Goal: Transaction & Acquisition: Download file/media

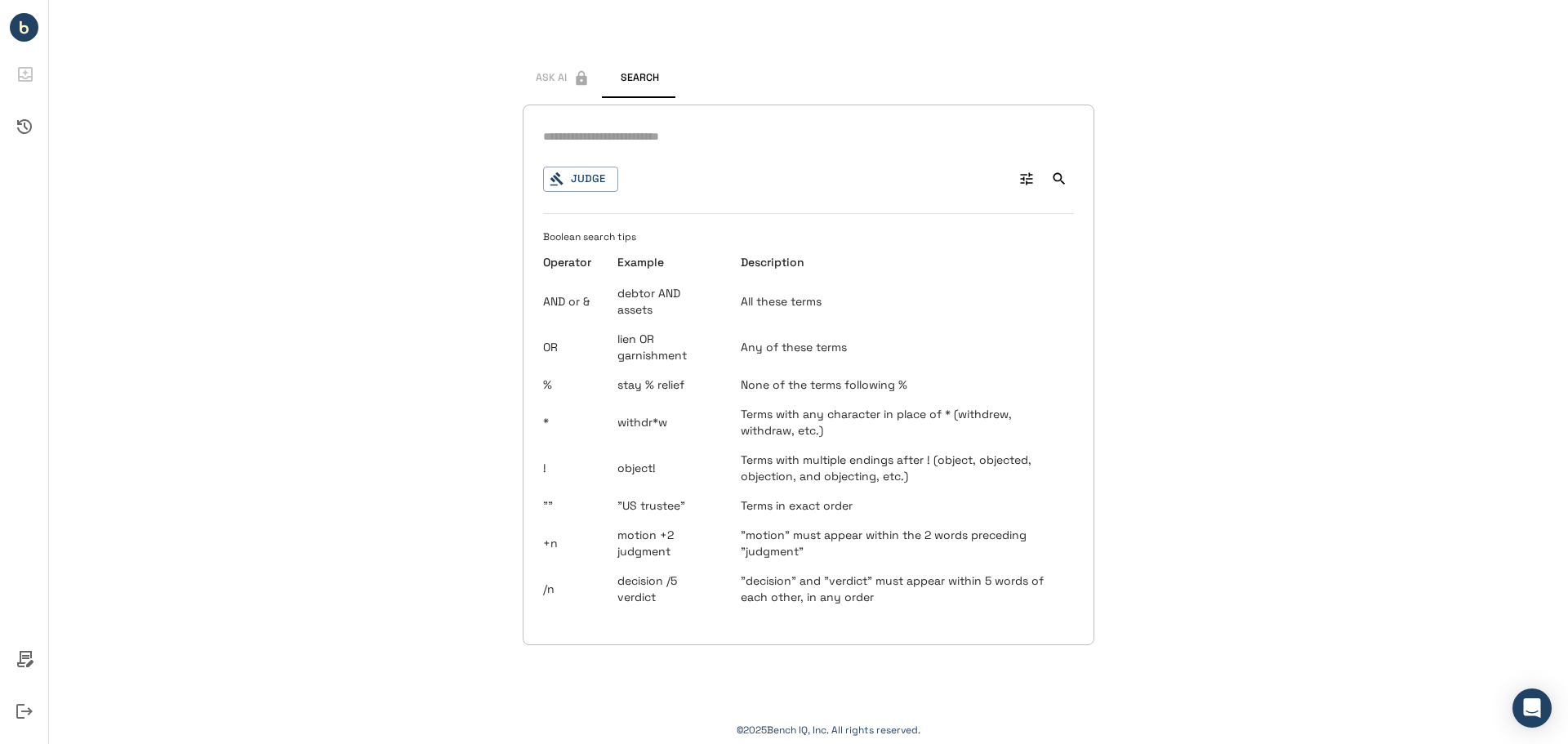
click at [1028, 181] on icon "Advanced Search" at bounding box center [1026, 178] width 16 height 16
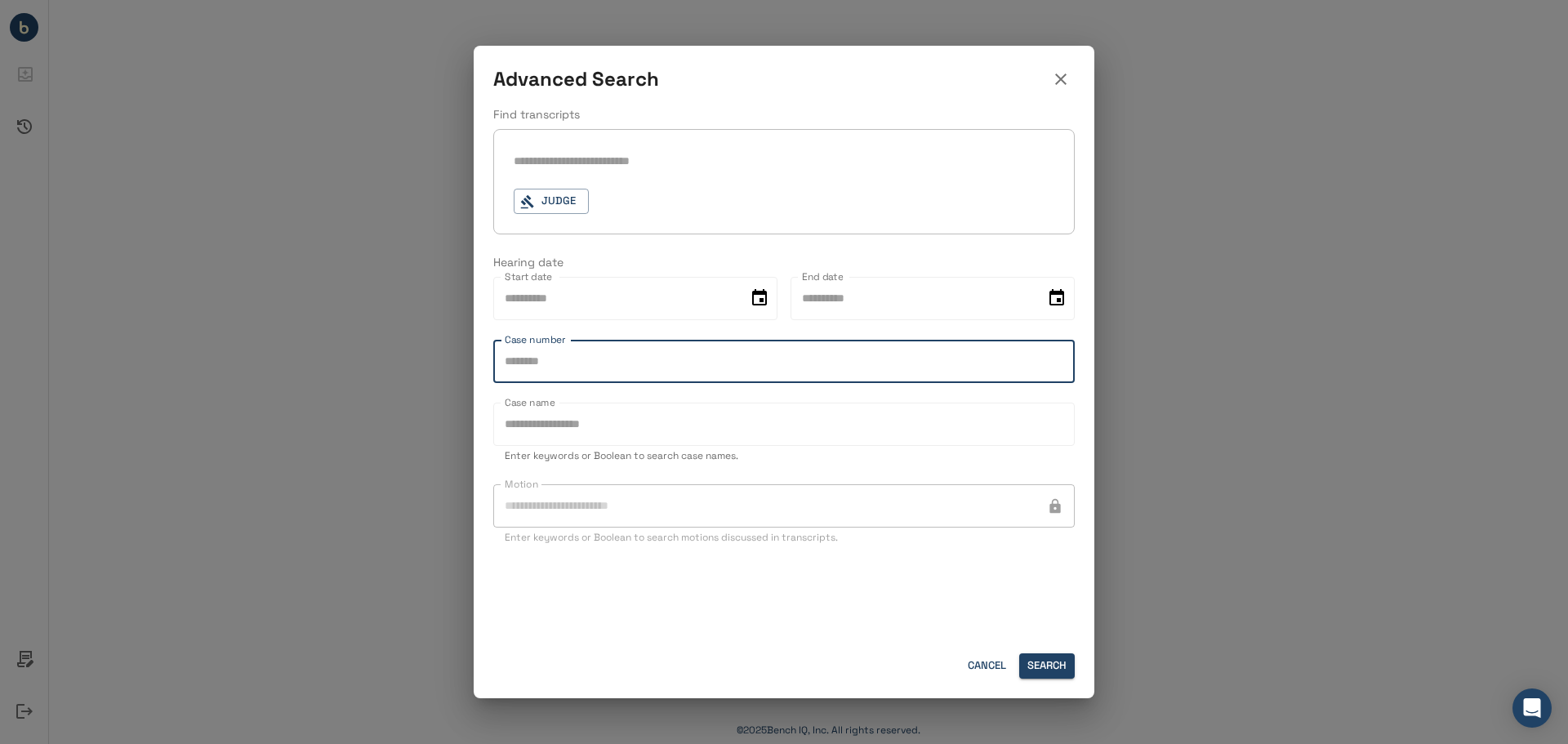
click at [666, 362] on input "Case number" at bounding box center [784, 362] width 581 height 44
type input "********"
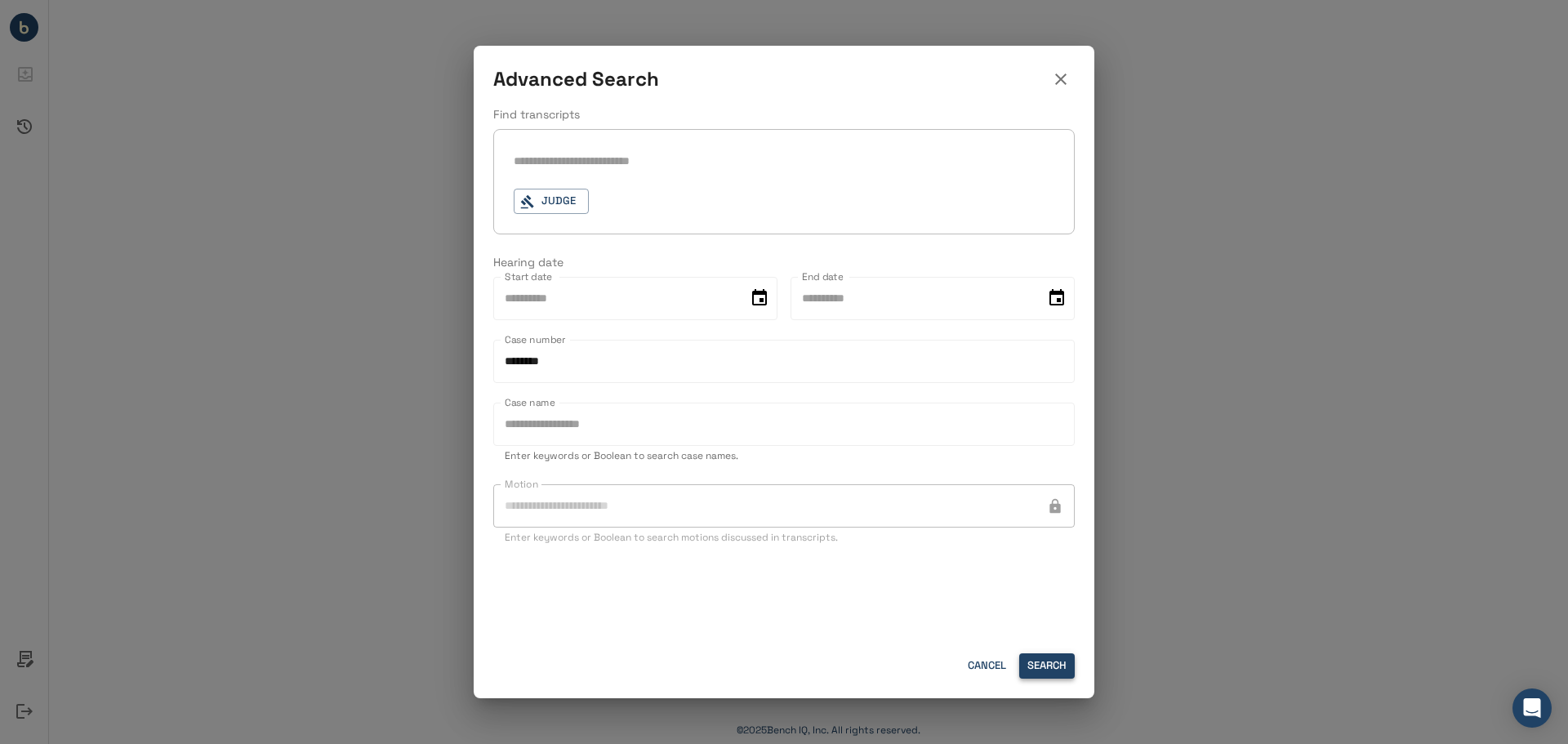
click at [1050, 658] on button "Search" at bounding box center [1047, 666] width 55 height 25
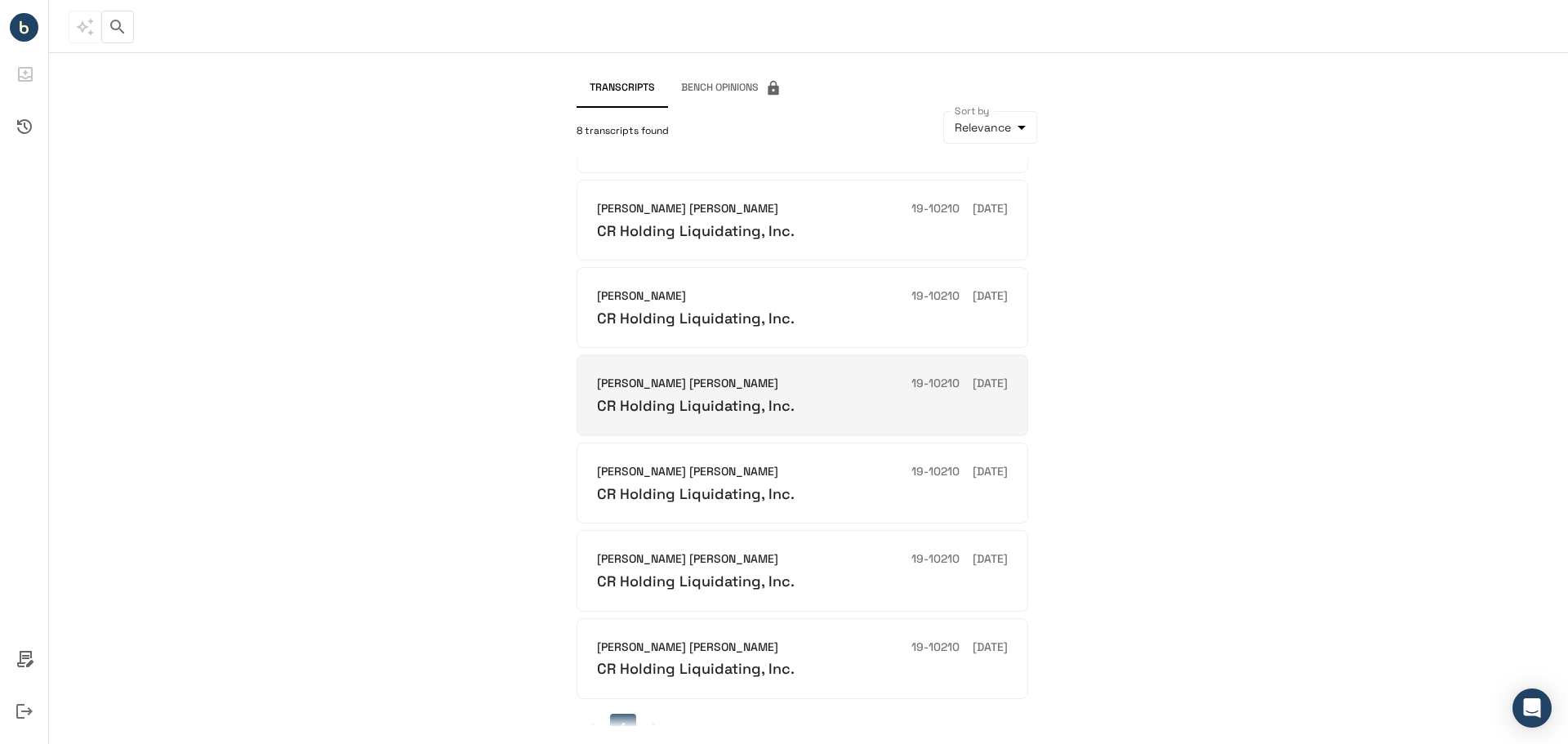
scroll to position [191, 0]
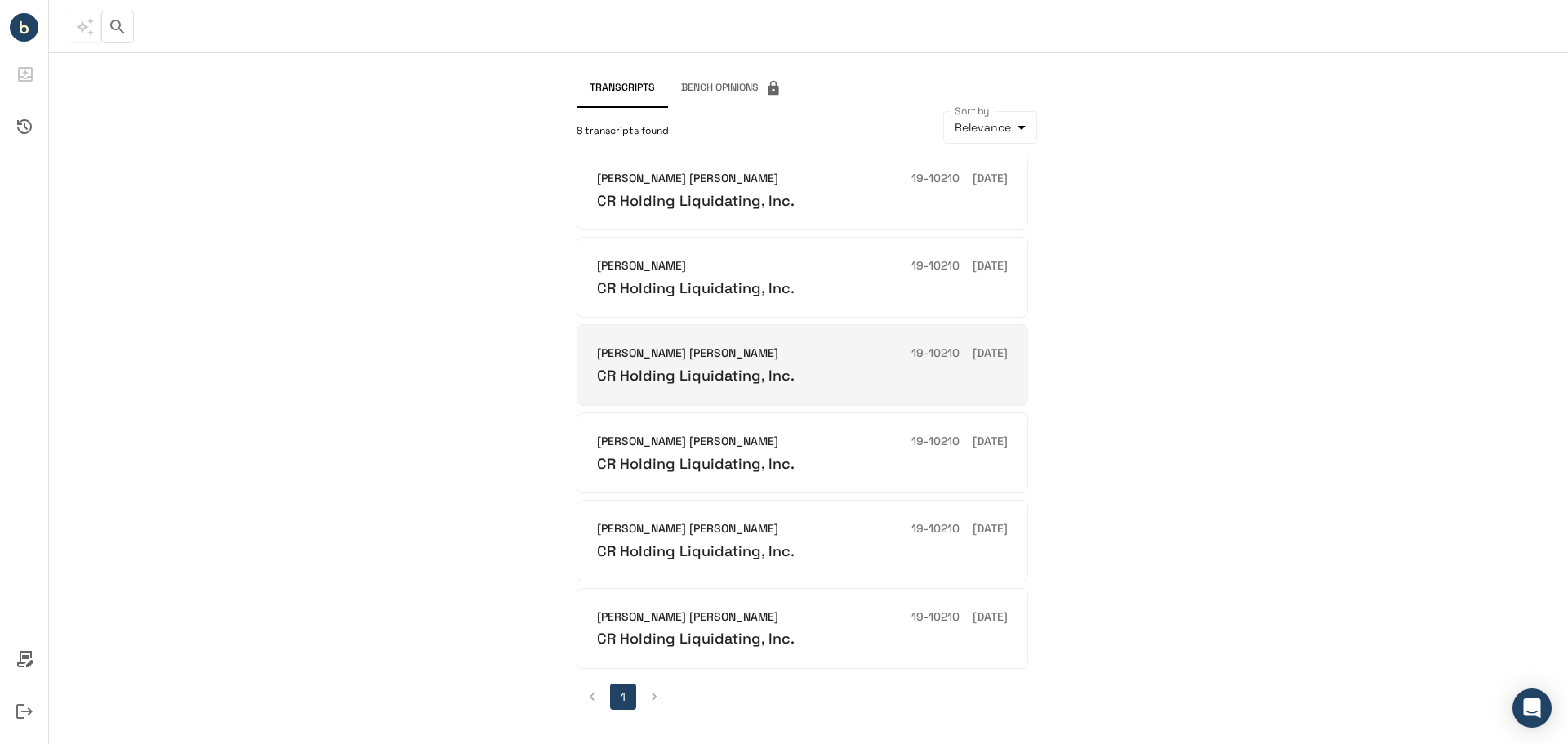
click at [769, 380] on h6 "CR Holding Liquidating, Inc." at bounding box center [695, 375] width 198 height 18
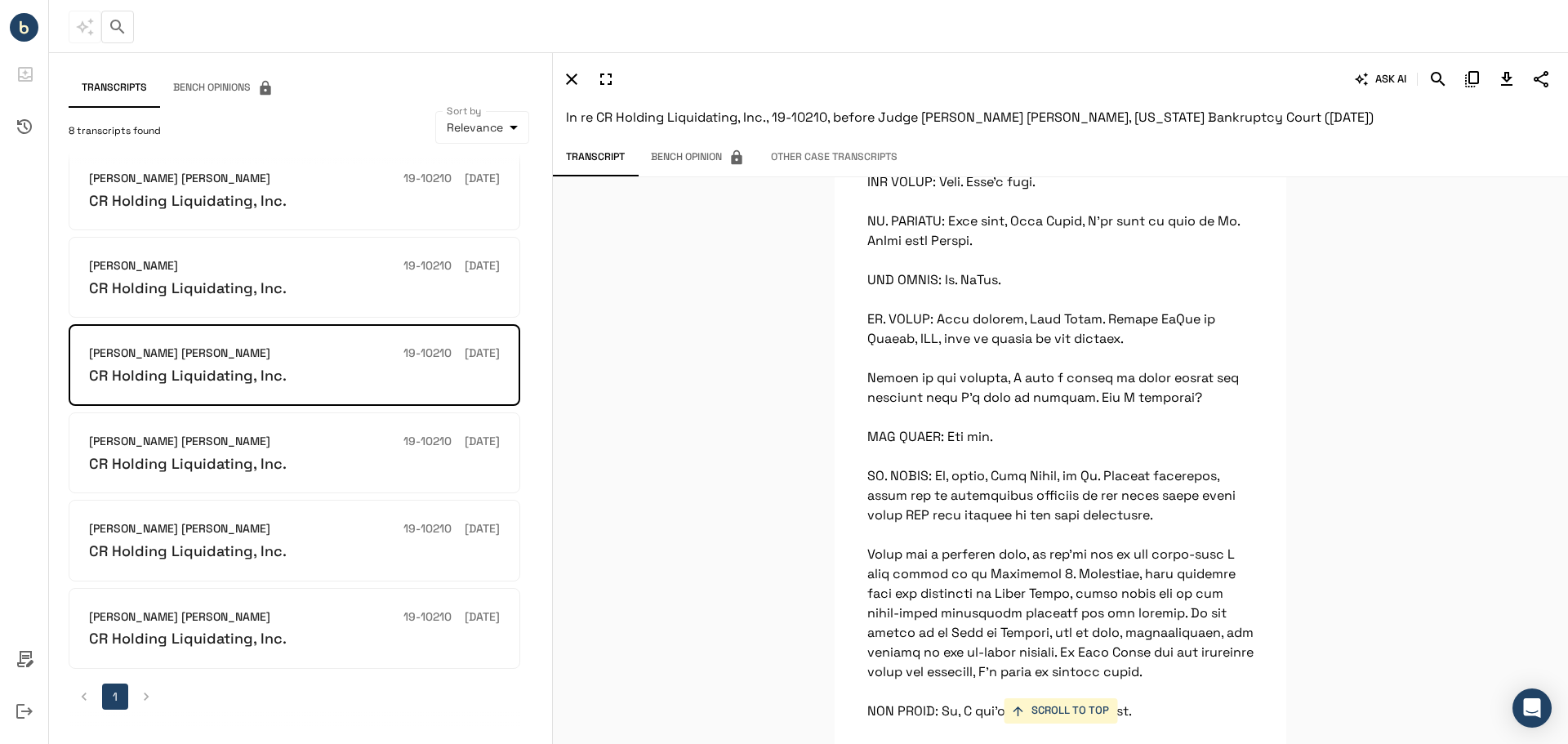
scroll to position [980, 0]
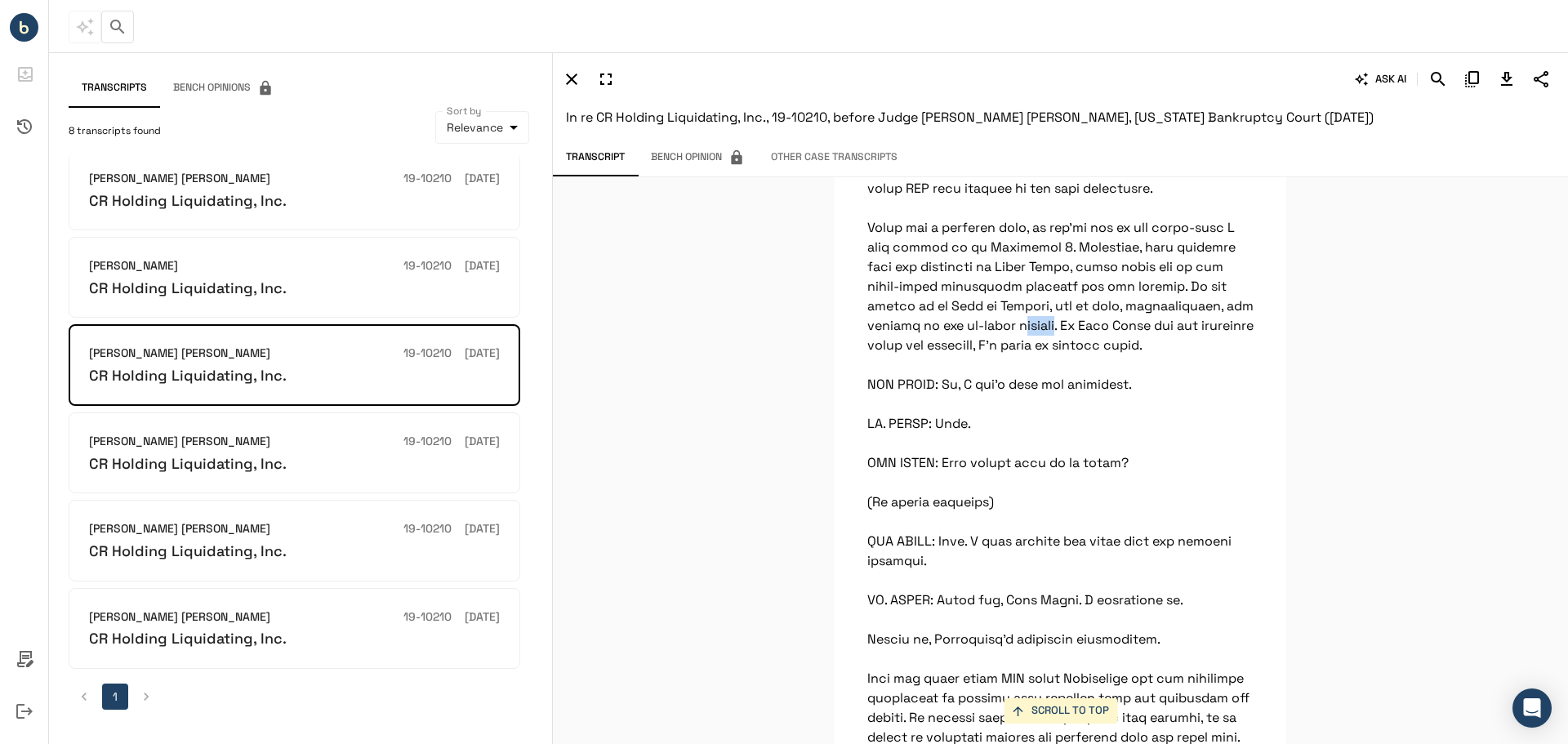
drag, startPoint x: 944, startPoint y: 351, endPoint x: 981, endPoint y: 351, distance: 37.0
click at [1437, 81] on icon "Search" at bounding box center [1437, 79] width 14 height 14
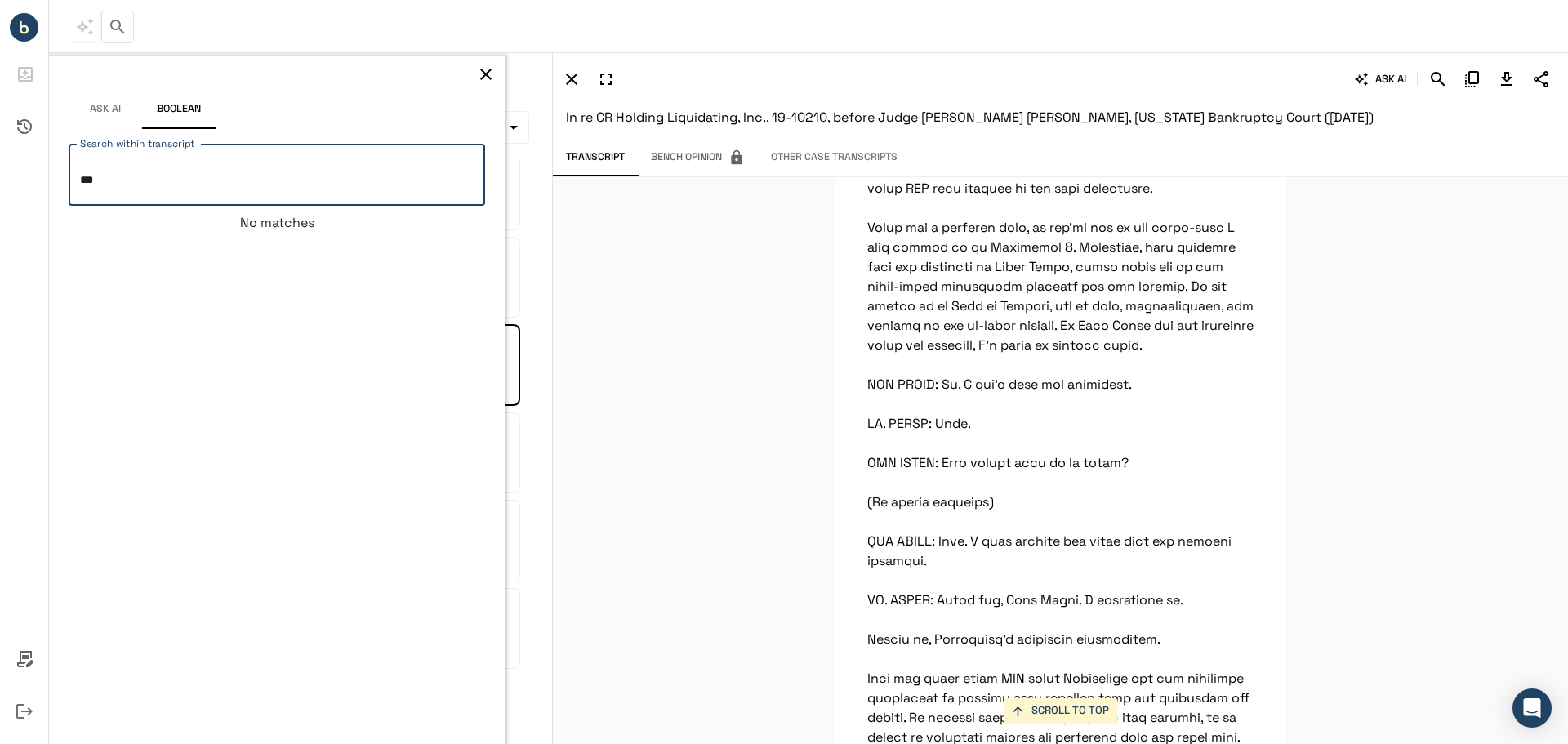
type textarea "***"
click at [482, 69] on icon "button" at bounding box center [485, 74] width 19 height 19
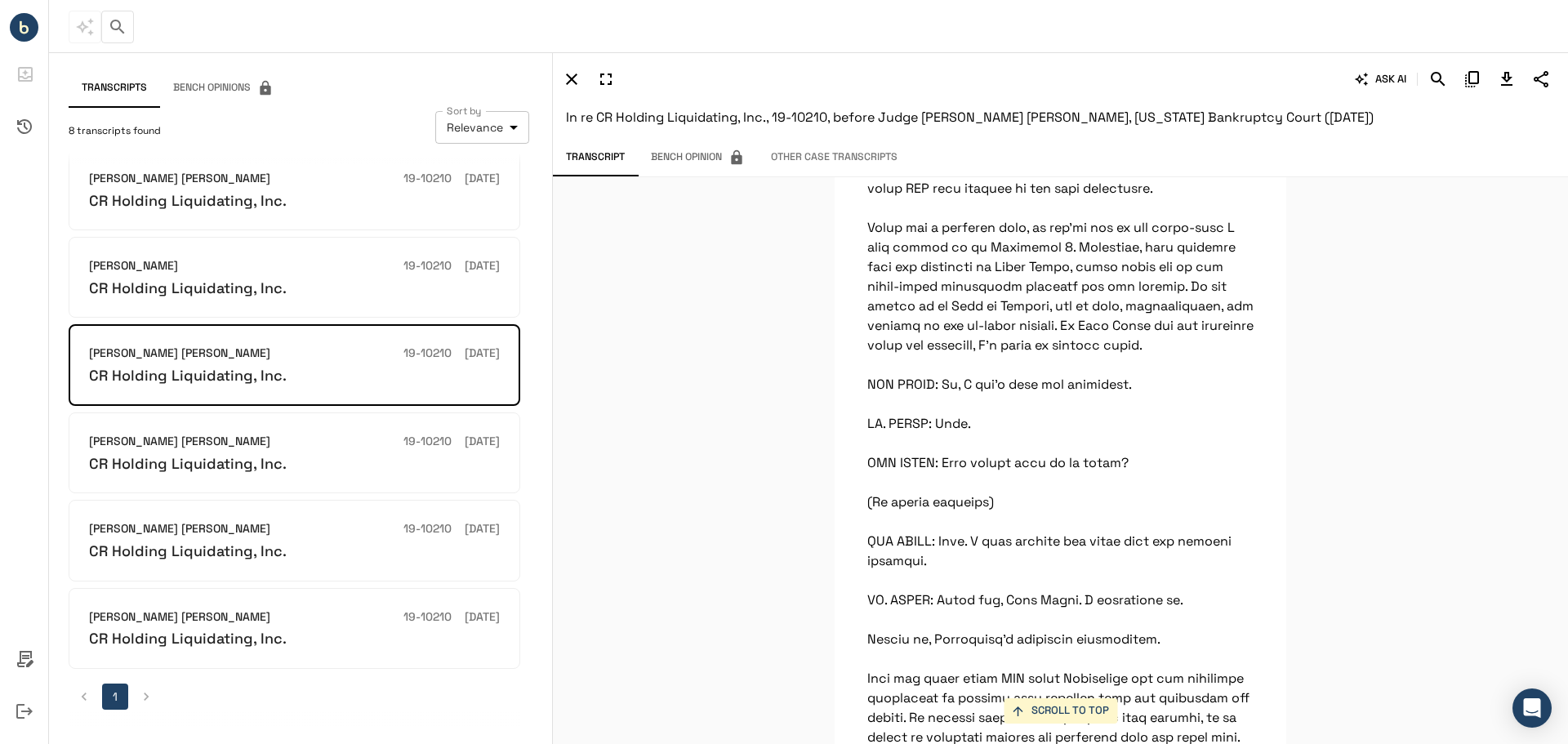
click at [477, 124] on body "Judge 1 * Judge QUICK Ask Signed in successfully. Transcripts Bench Opinions 8 …" at bounding box center [784, 372] width 1568 height 744
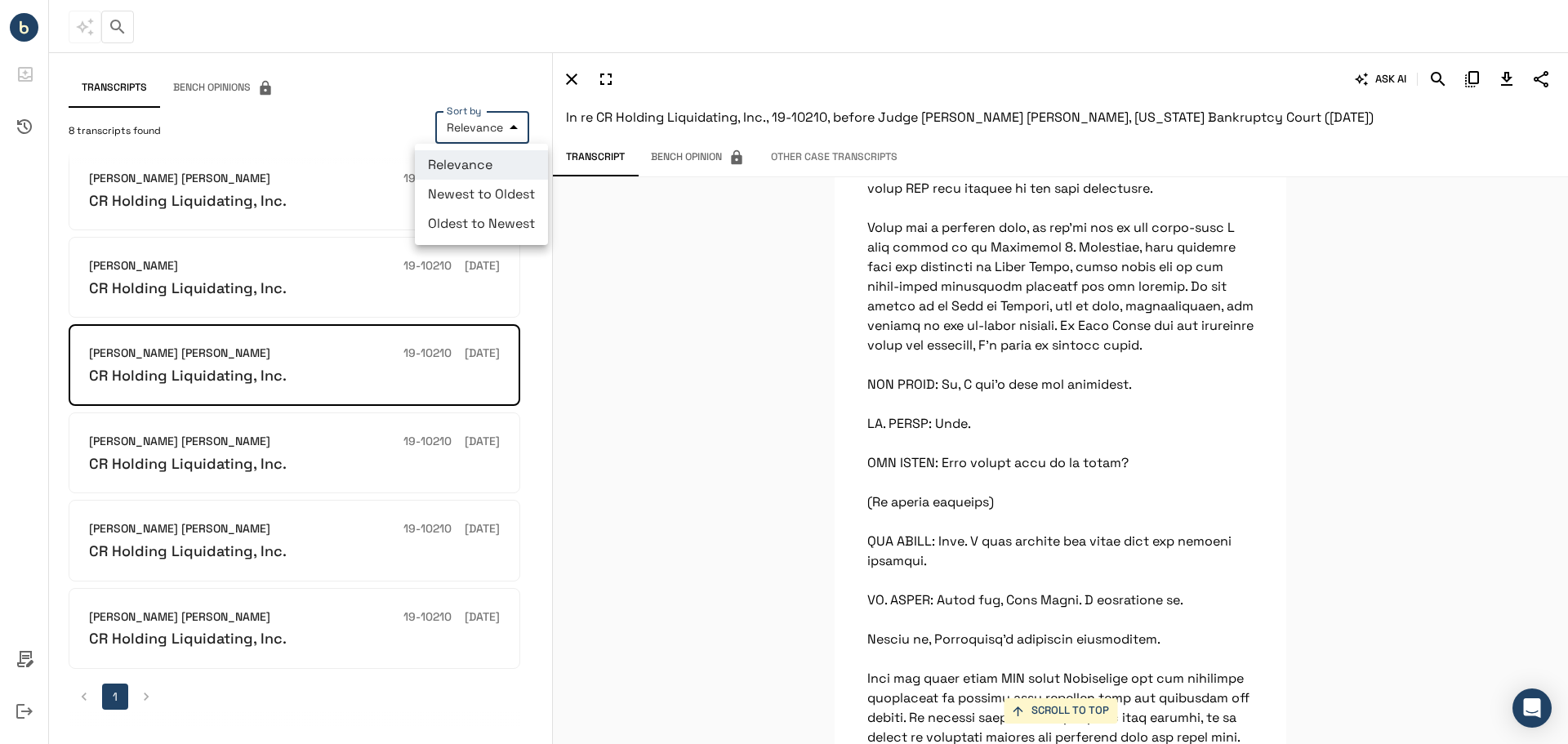
click at [477, 223] on li "Oldest to Newest" at bounding box center [481, 223] width 133 height 29
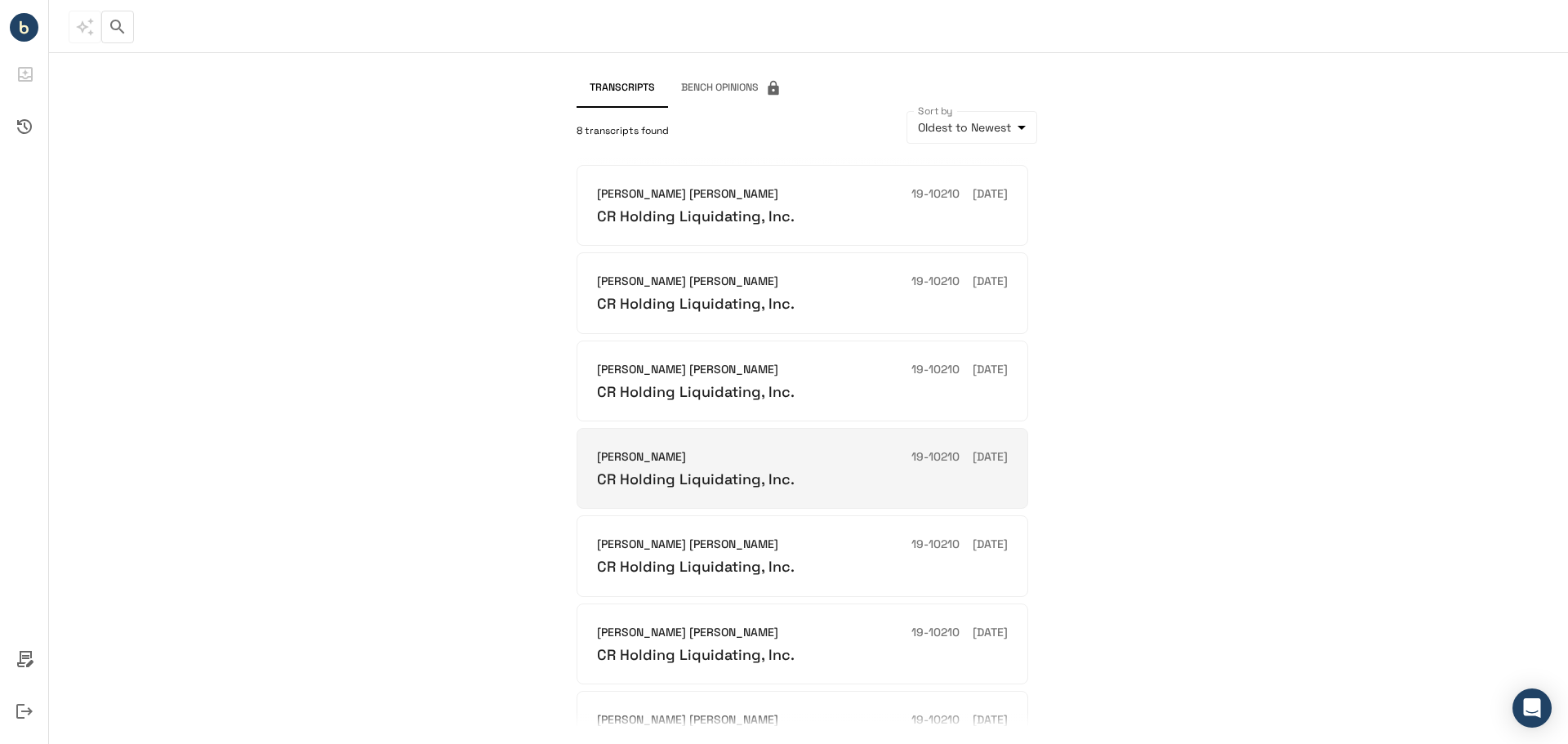
click at [784, 458] on div "Mary F Walrath 19-10210 03/27/2019" at bounding box center [802, 456] width 411 height 18
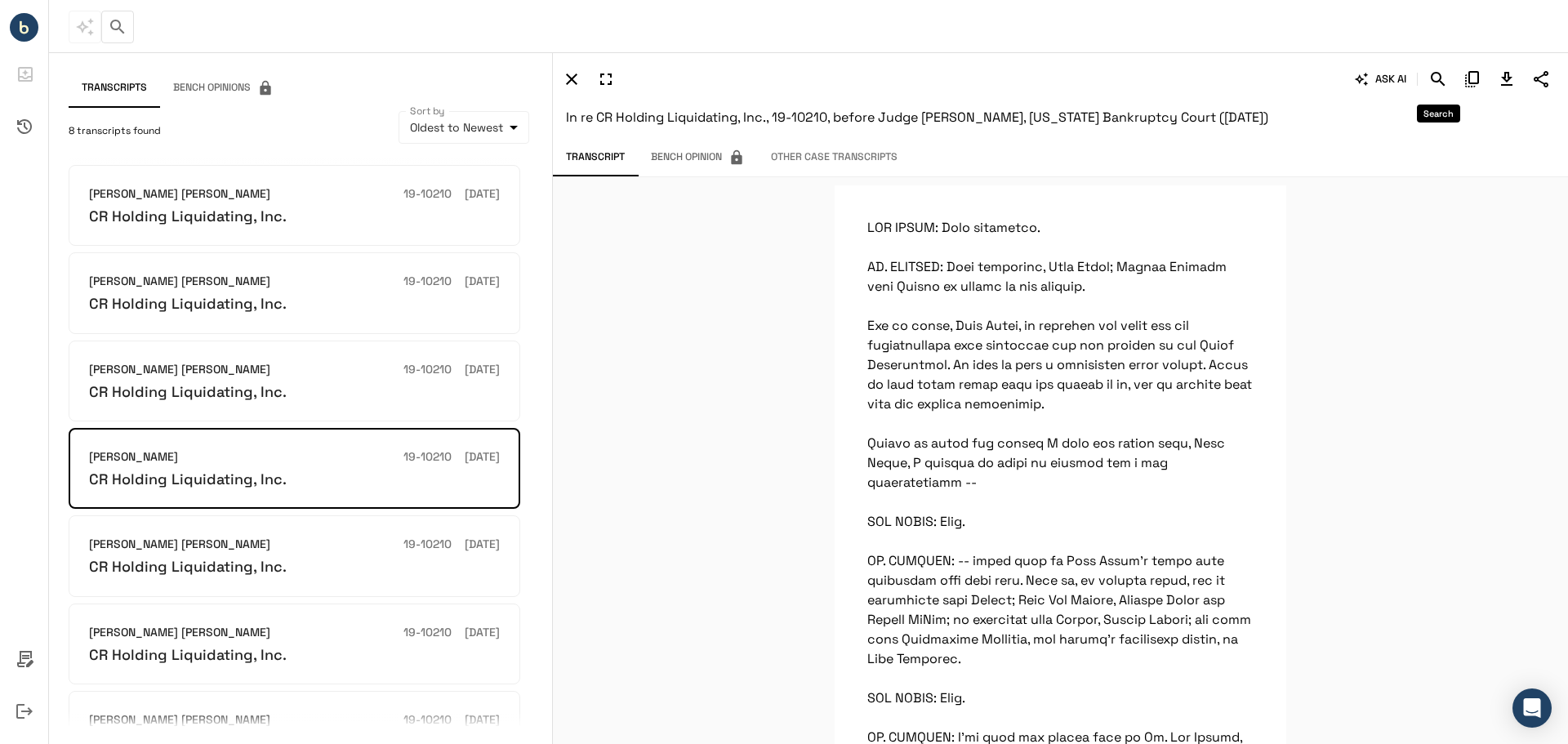
click at [1434, 83] on icon "Search" at bounding box center [1437, 79] width 19 height 19
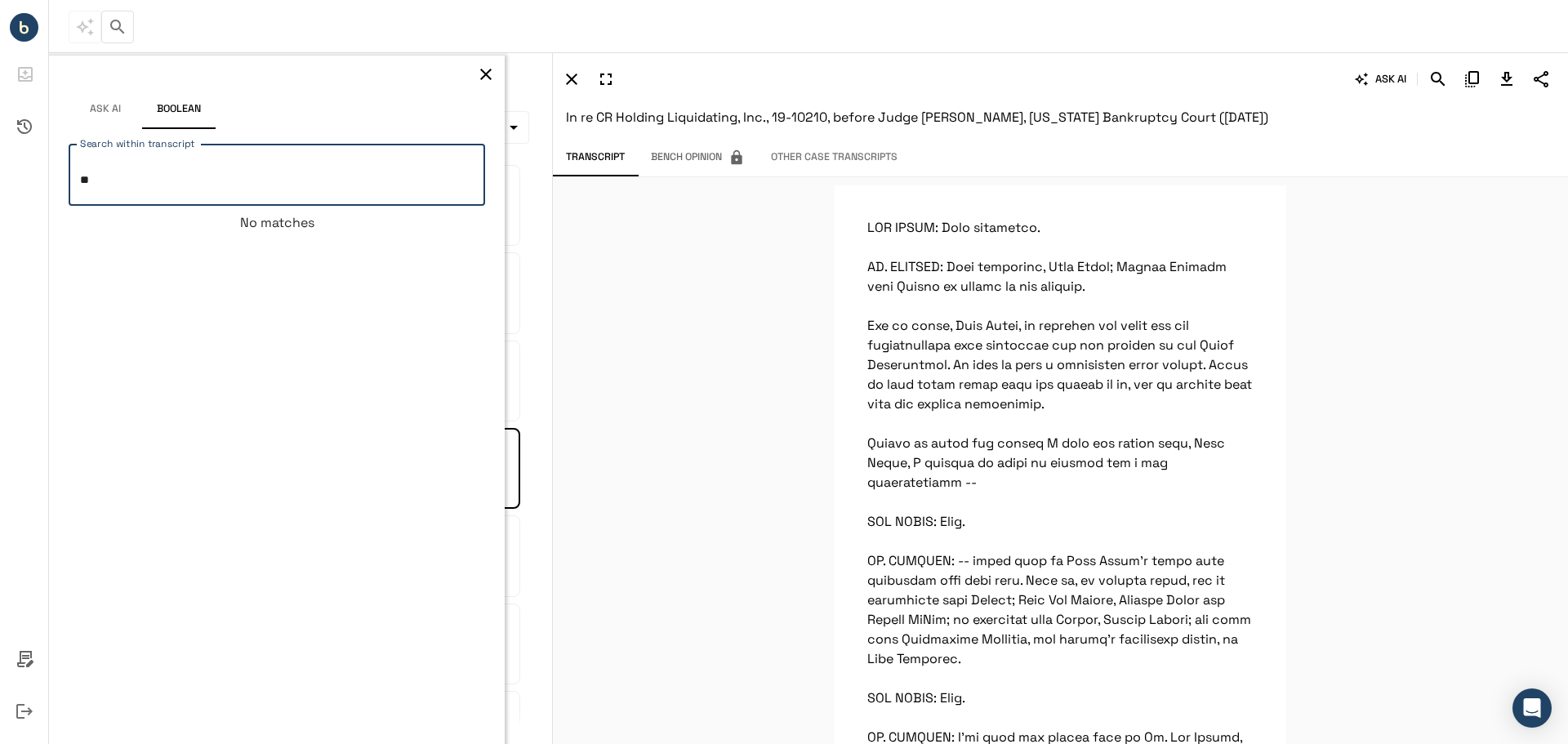
type textarea "*"
drag, startPoint x: 1121, startPoint y: 339, endPoint x: 1052, endPoint y: 340, distance: 69.0
drag, startPoint x: 1052, startPoint y: 340, endPoint x: 1130, endPoint y: 343, distance: 78.1
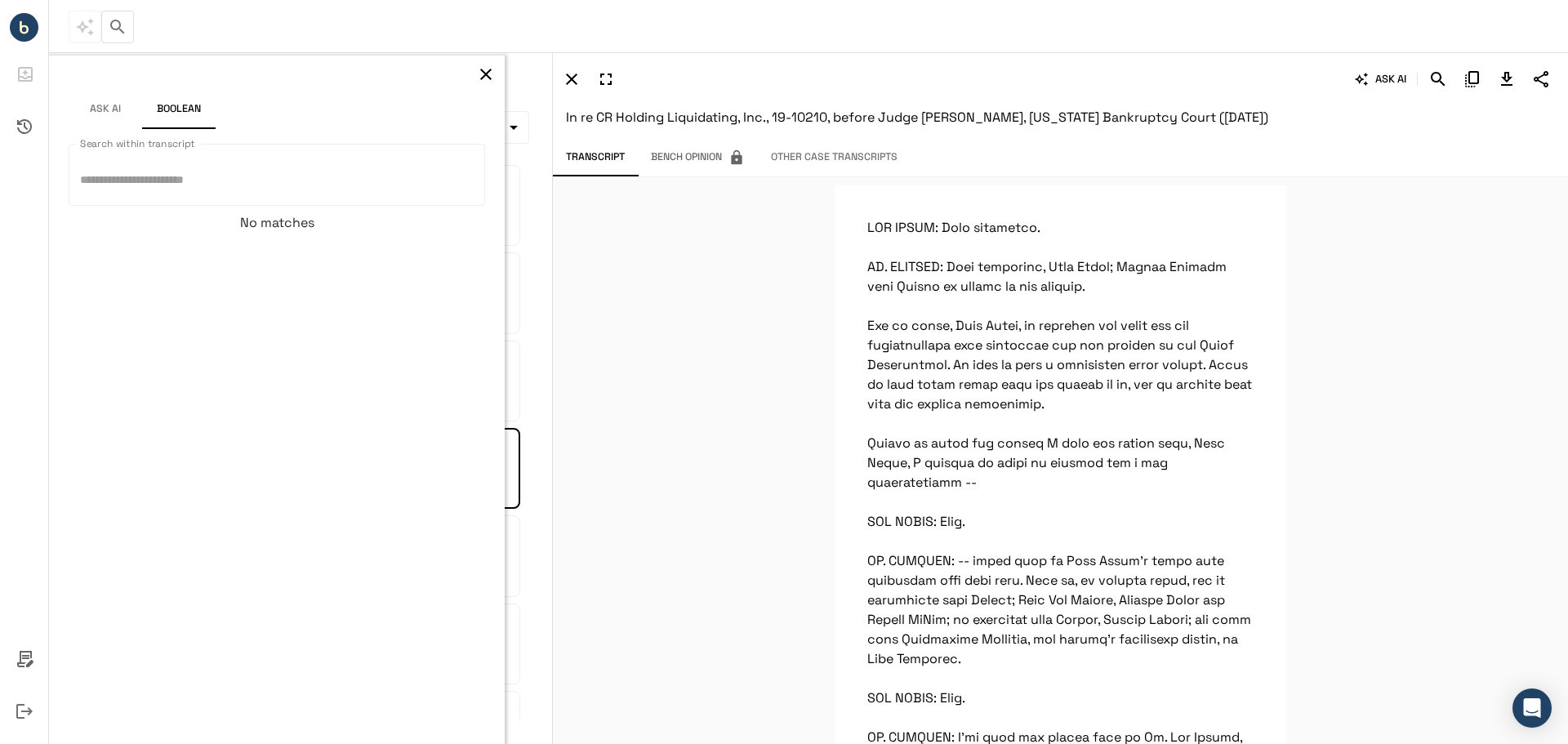
click at [1507, 83] on icon "Download Transcript" at bounding box center [1506, 79] width 19 height 19
click at [572, 76] on icon "button" at bounding box center [571, 79] width 19 height 19
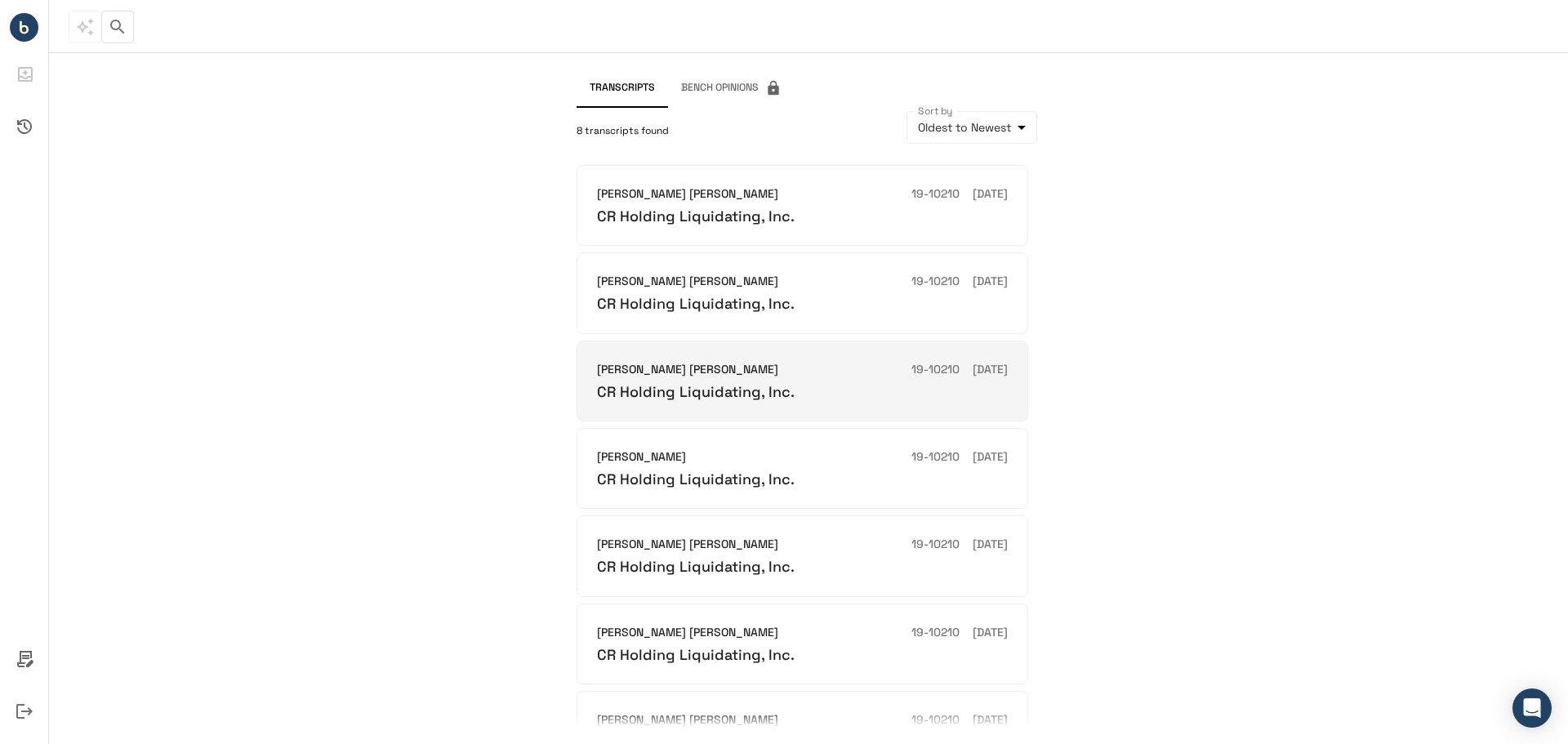
click at [674, 393] on h6 "CR Holding Liquidating, Inc." at bounding box center [695, 392] width 198 height 18
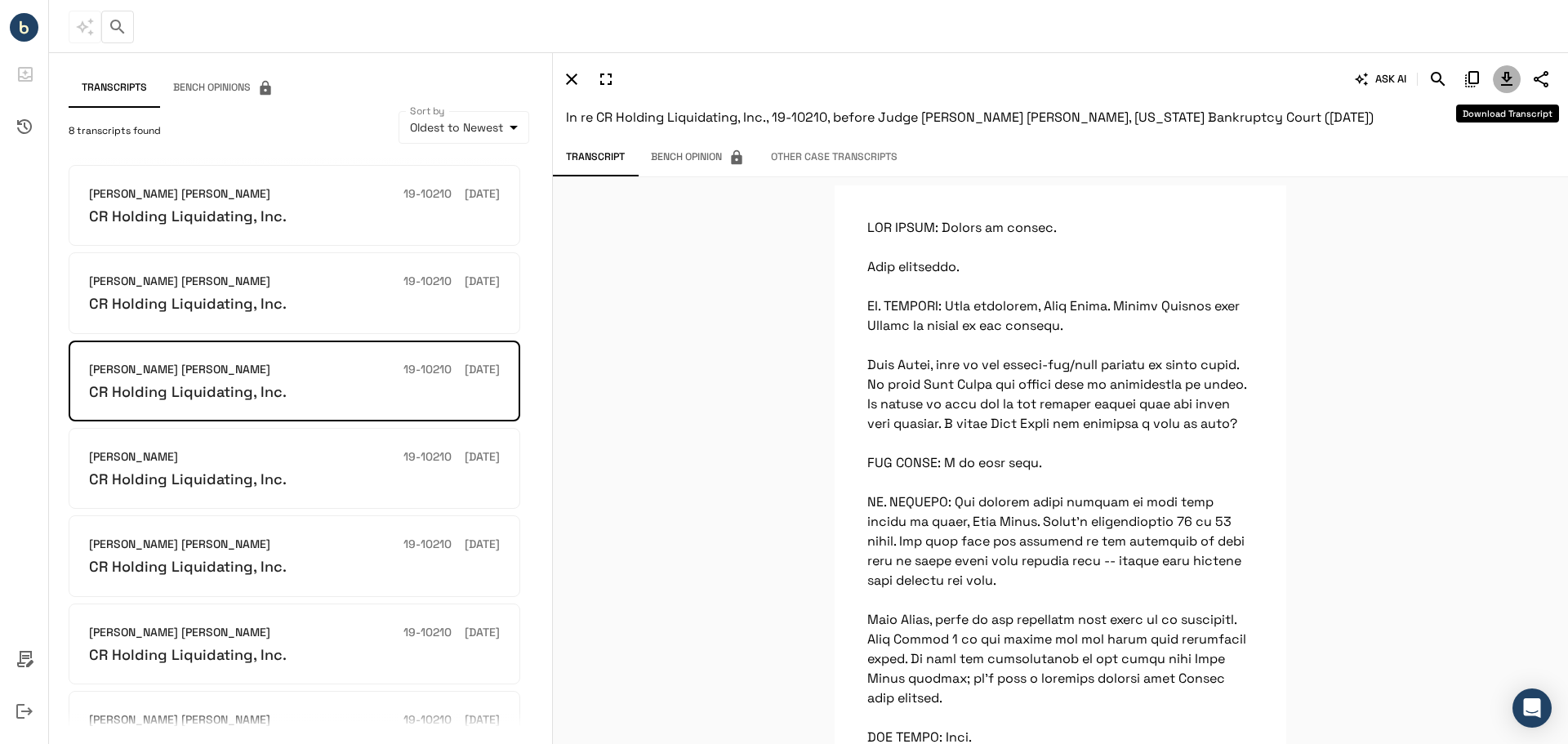
click at [1503, 80] on icon "Download Transcript" at bounding box center [1506, 79] width 19 height 19
